Goal: Information Seeking & Learning: Learn about a topic

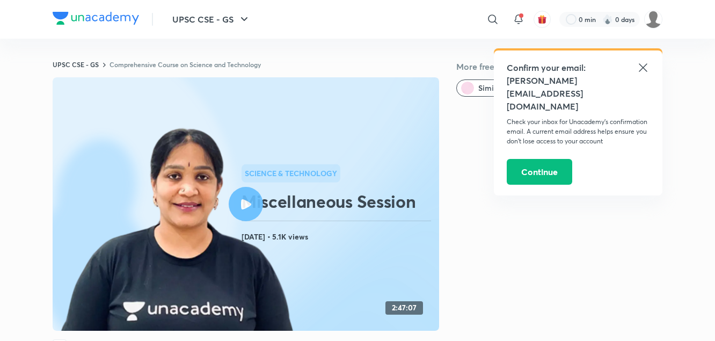
click at [251, 205] on icon at bounding box center [246, 204] width 10 height 10
click at [492, 19] on icon at bounding box center [490, 19] width 13 height 13
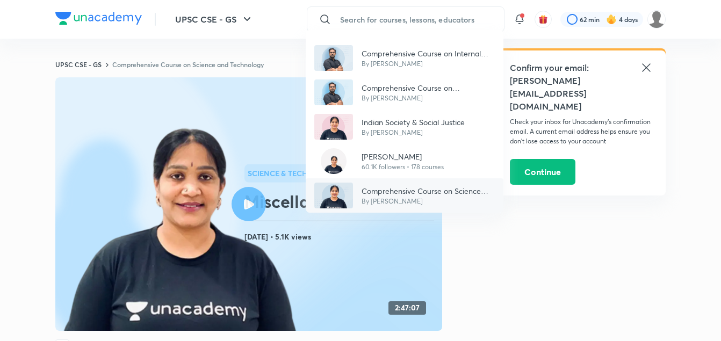
click at [402, 197] on p "By [PERSON_NAME]" at bounding box center [427, 202] width 133 height 10
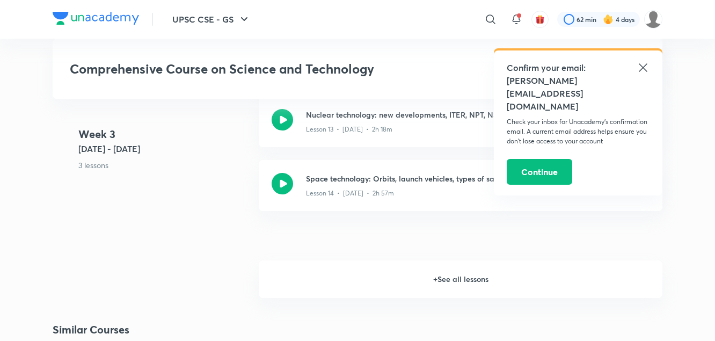
scroll to position [1460, 0]
click at [453, 280] on h6 "+ See all lessons" at bounding box center [461, 279] width 404 height 38
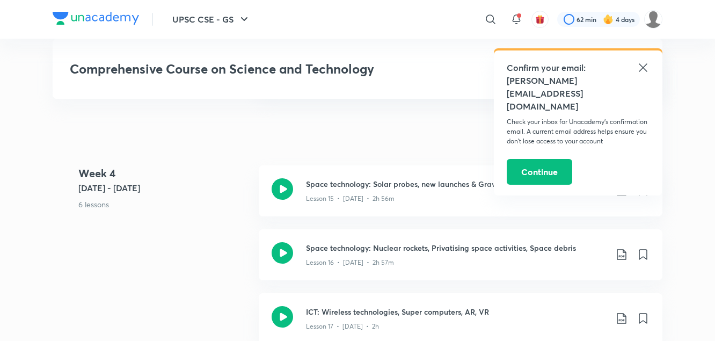
scroll to position [1576, 0]
click at [391, 201] on p "Lesson 15 • Jan 27 • 2h 56m" at bounding box center [350, 198] width 89 height 10
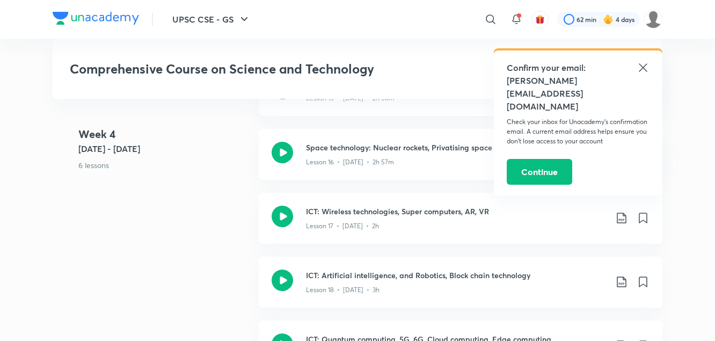
scroll to position [1709, 0]
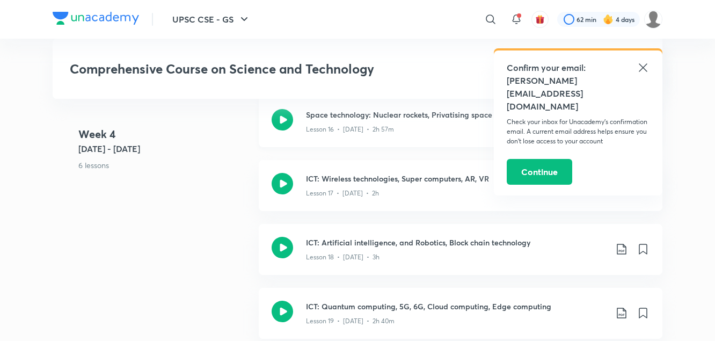
click at [333, 130] on p "Lesson 16 • Jan 28 • 2h 57m" at bounding box center [350, 130] width 88 height 10
